Goal: Task Accomplishment & Management: Manage account settings

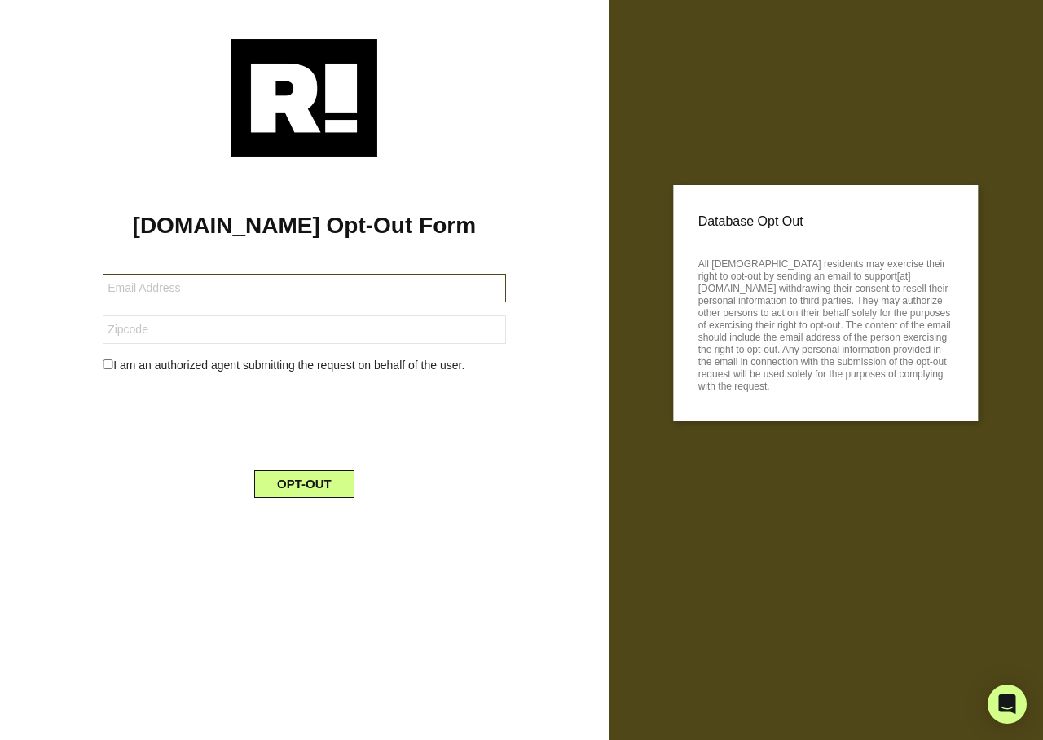
type input "[EMAIL_ADDRESS][DOMAIN_NAME]"
type input "30127"
type input "goldi1394@yahoo.com"
type input "92071"
type input "cplmac@memoirs.work"
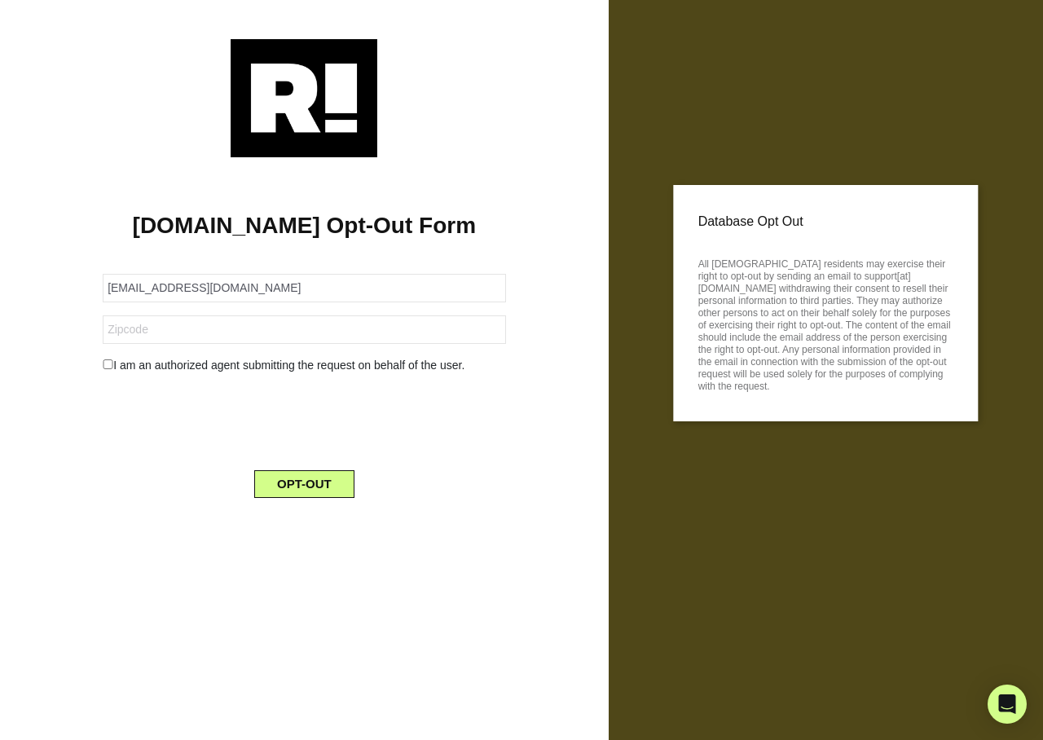
type input "93536"
